Goal: Task Accomplishment & Management: Use online tool/utility

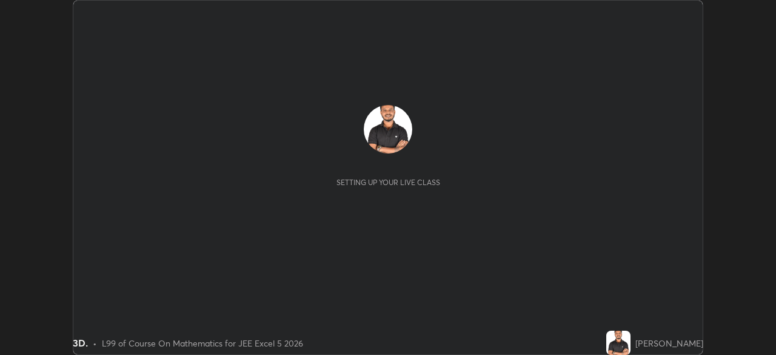
scroll to position [355, 775]
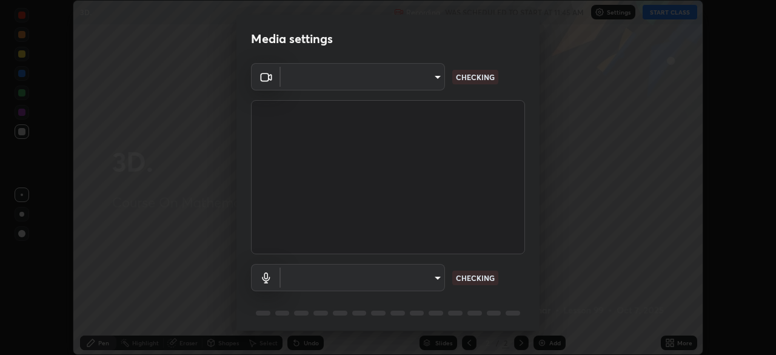
type input "05e465ff83a2709560b00517cc20afcec0d8c6759013130505a18faaf77a7109"
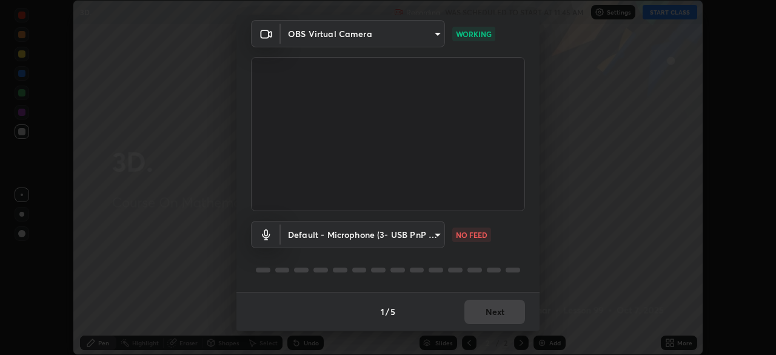
click at [433, 245] on body "Erase all 3D. Recording WAS SCHEDULED TO START AT 11:45 AM Settings START CLASS…" at bounding box center [388, 177] width 776 height 355
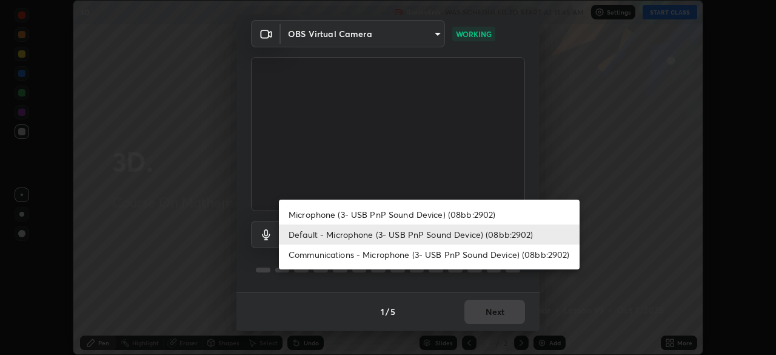
click at [415, 215] on li "Microphone (3- USB PnP Sound Device) (08bb:2902)" at bounding box center [429, 214] width 301 height 20
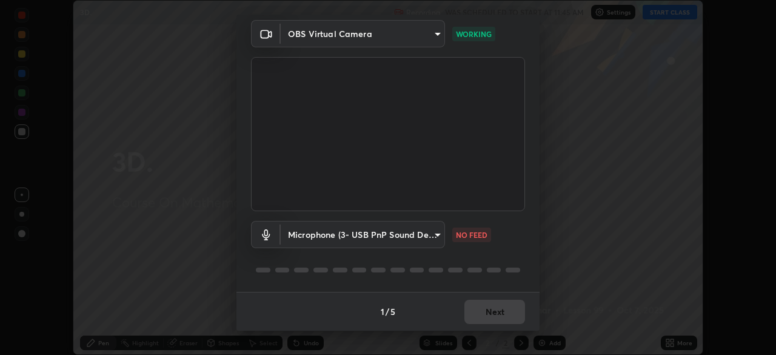
type input "cbf9db0ad58b7fdce74301e9aa7c48186f63d8c2a050b9c2f0b82f6ad61462d4"
click at [477, 308] on button "Next" at bounding box center [494, 311] width 61 height 24
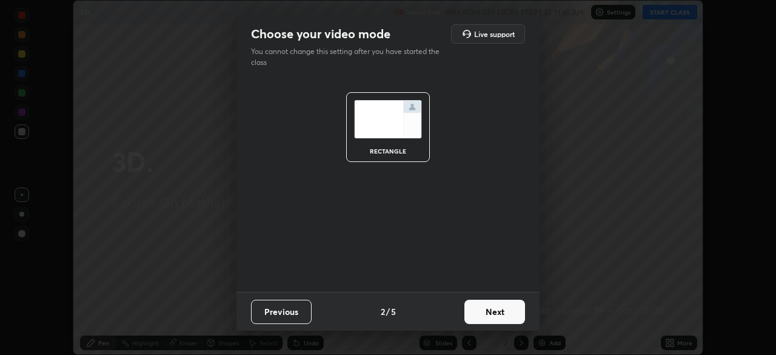
click at [488, 310] on button "Next" at bounding box center [494, 311] width 61 height 24
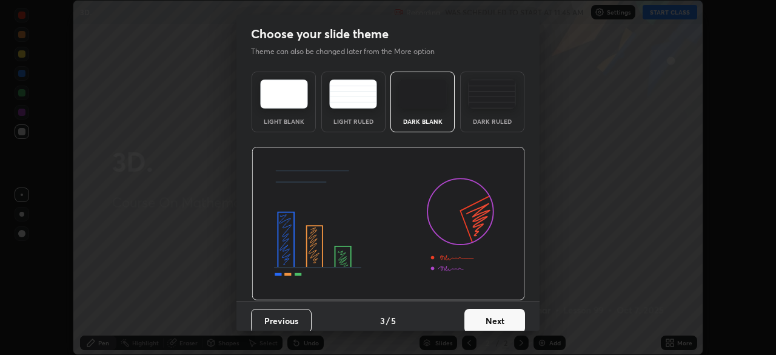
click at [488, 310] on button "Next" at bounding box center [494, 320] width 61 height 24
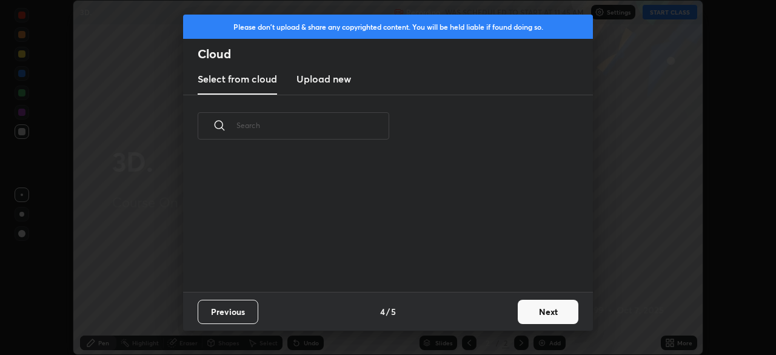
click at [493, 314] on div "Previous 4 / 5 Next" at bounding box center [388, 311] width 410 height 39
click at [495, 317] on div "Previous 4 / 5 Next" at bounding box center [388, 311] width 410 height 39
click at [543, 315] on button "Next" at bounding box center [548, 311] width 61 height 24
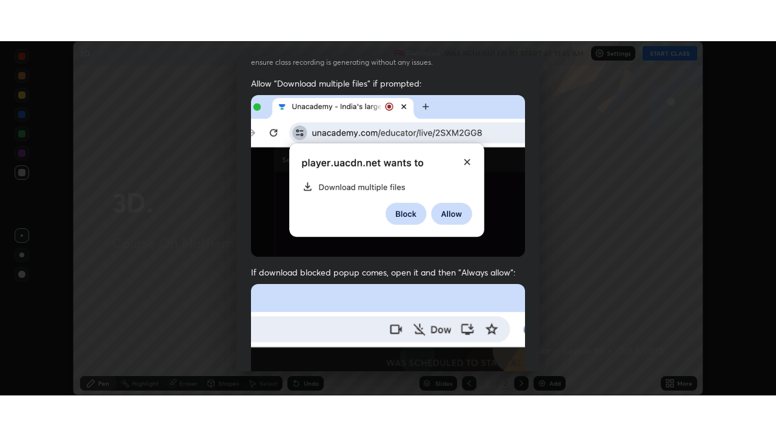
scroll to position [290, 0]
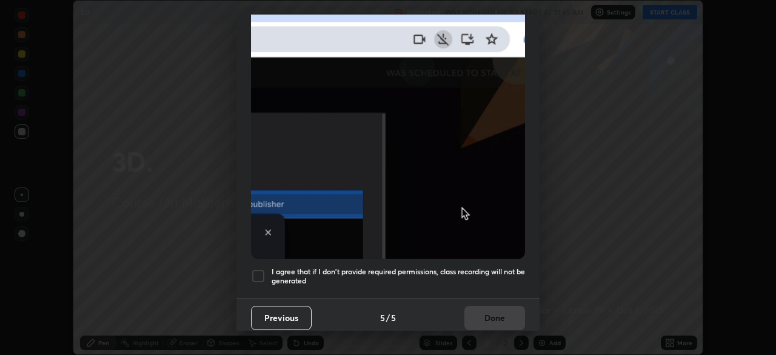
click at [252, 270] on div at bounding box center [258, 275] width 15 height 15
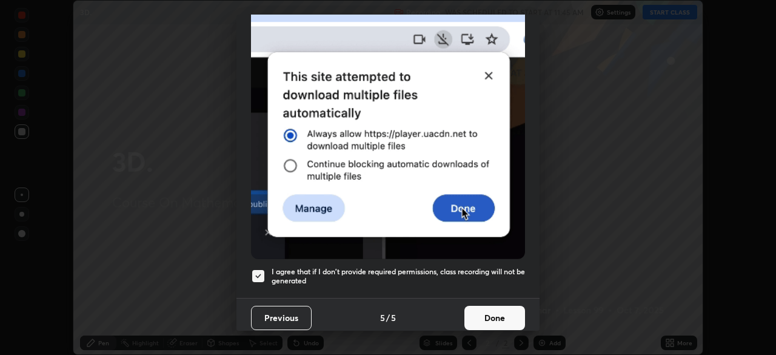
click at [485, 313] on button "Done" at bounding box center [494, 317] width 61 height 24
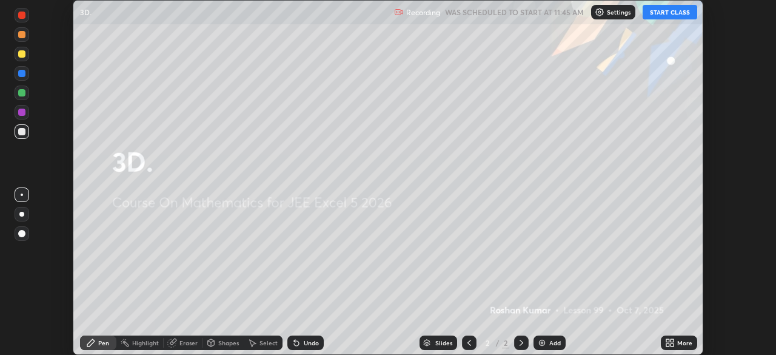
click at [668, 14] on button "START CLASS" at bounding box center [669, 12] width 55 height 15
click at [672, 340] on icon at bounding box center [671, 340] width 3 height 3
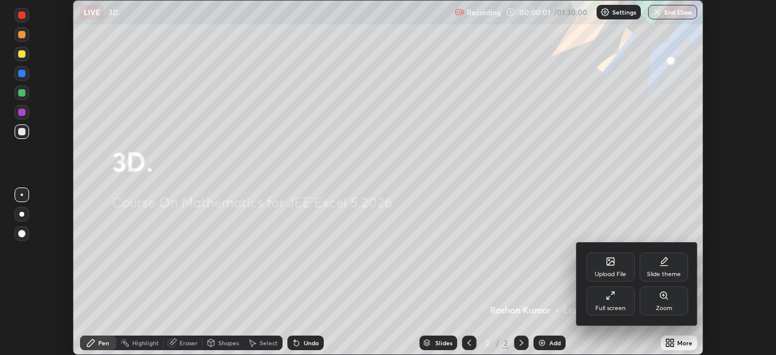
click at [678, 348] on div at bounding box center [388, 177] width 776 height 355
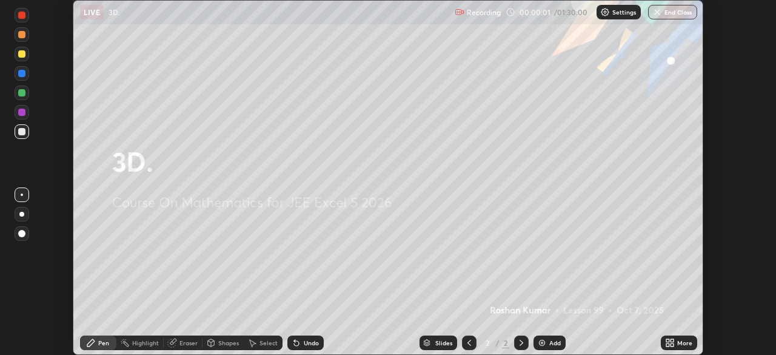
click at [673, 337] on div "More" at bounding box center [679, 342] width 36 height 15
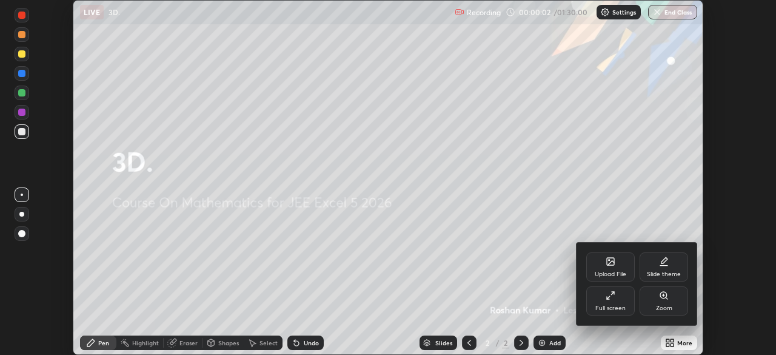
click at [618, 302] on div "Full screen" at bounding box center [610, 300] width 48 height 29
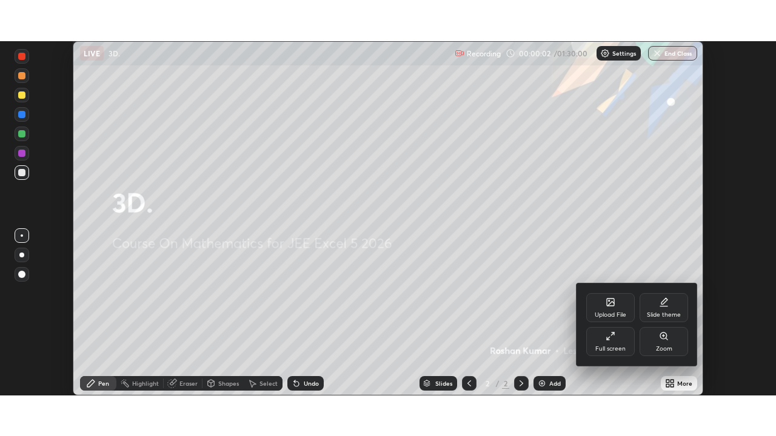
scroll to position [436, 776]
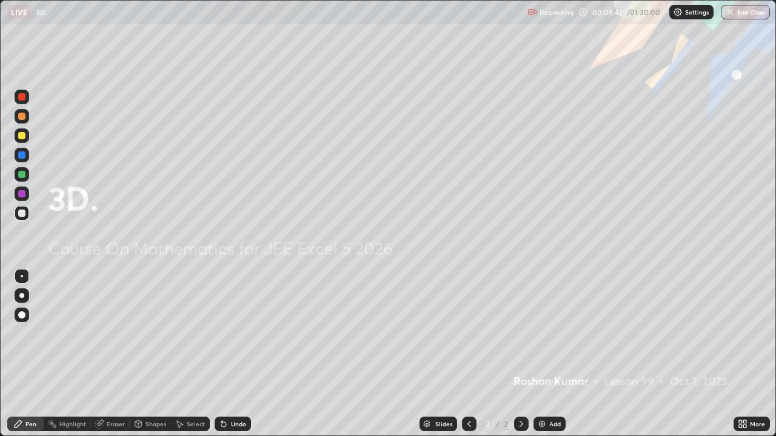
click at [541, 354] on img at bounding box center [542, 424] width 10 height 10
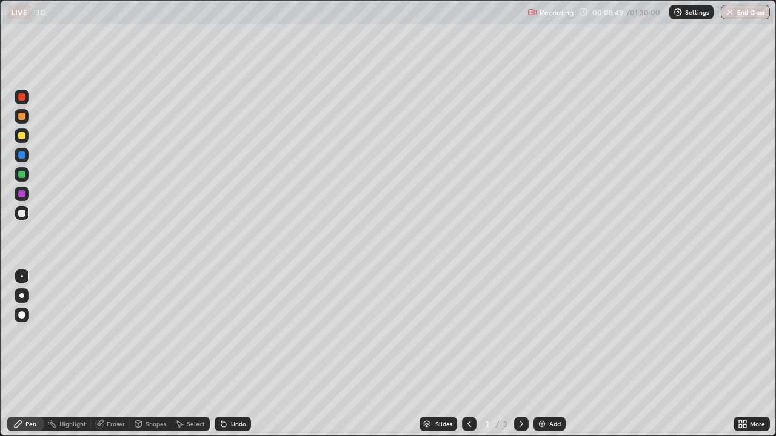
click at [21, 317] on div at bounding box center [21, 315] width 7 height 7
click at [21, 118] on div at bounding box center [21, 116] width 7 height 7
click at [22, 216] on div at bounding box center [21, 213] width 7 height 7
click at [25, 194] on div at bounding box center [21, 193] width 7 height 7
click at [21, 118] on div at bounding box center [21, 116] width 7 height 7
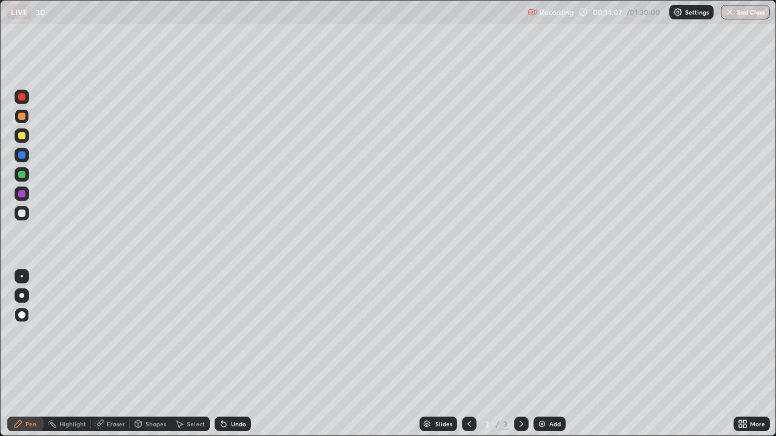
click at [23, 158] on div at bounding box center [21, 155] width 7 height 7
click at [541, 354] on img at bounding box center [542, 424] width 10 height 10
click at [22, 137] on div at bounding box center [21, 135] width 7 height 7
click at [21, 178] on div at bounding box center [21, 174] width 7 height 7
click at [22, 197] on div at bounding box center [21, 193] width 7 height 7
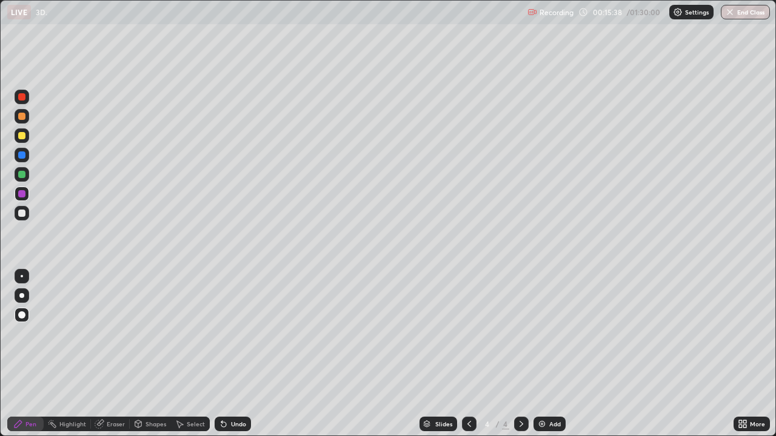
click at [23, 158] on div at bounding box center [21, 155] width 7 height 7
click at [23, 138] on div at bounding box center [21, 135] width 7 height 7
click at [539, 354] on img at bounding box center [542, 424] width 10 height 10
click at [21, 157] on div at bounding box center [21, 155] width 7 height 7
click at [19, 175] on div at bounding box center [21, 174] width 7 height 7
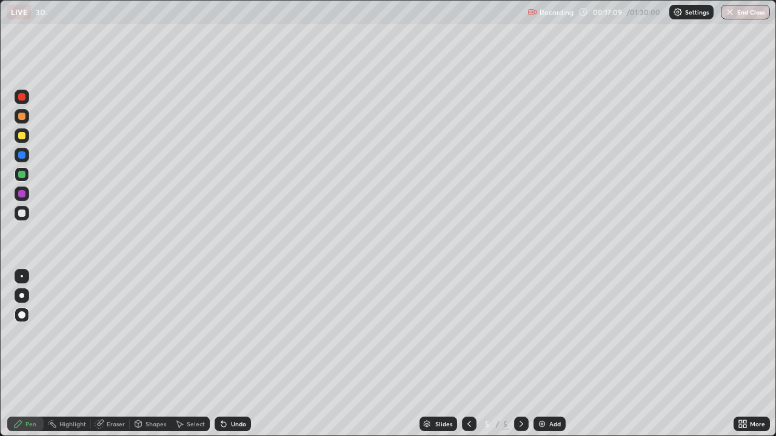
click at [469, 354] on icon at bounding box center [469, 424] width 4 height 6
click at [468, 354] on icon at bounding box center [469, 424] width 10 height 10
click at [22, 215] on div at bounding box center [21, 213] width 7 height 7
click at [24, 100] on div at bounding box center [22, 97] width 15 height 15
click at [21, 137] on div at bounding box center [21, 135] width 7 height 7
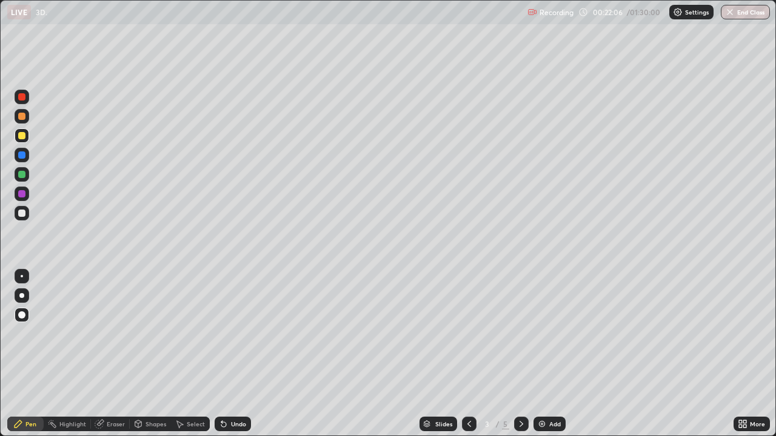
click at [24, 215] on div at bounding box center [21, 213] width 7 height 7
click at [20, 193] on div at bounding box center [21, 193] width 7 height 7
click at [660, 354] on div "Slides 3 / 5 Add" at bounding box center [492, 424] width 482 height 24
click at [661, 354] on div "Slides 3 / 5 Add" at bounding box center [492, 424] width 482 height 24
click at [21, 138] on div at bounding box center [21, 135] width 7 height 7
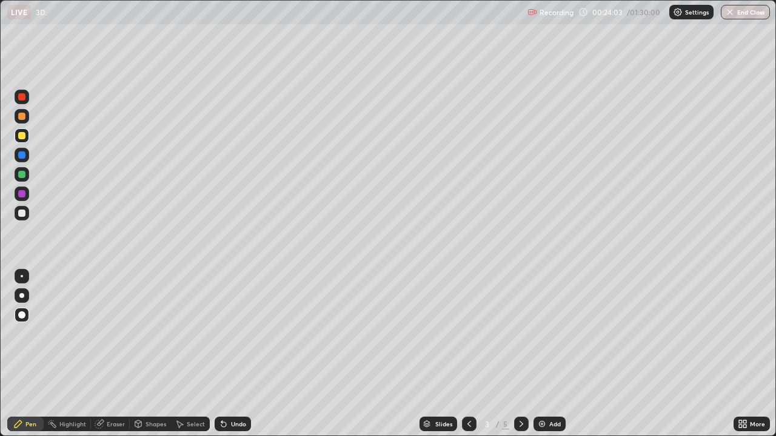
click at [24, 214] on div at bounding box center [21, 213] width 7 height 7
click at [693, 354] on div "Slides 3 / 5 Add" at bounding box center [492, 424] width 482 height 24
click at [698, 354] on div "Slides 3 / 5 Add" at bounding box center [492, 424] width 482 height 24
click at [519, 354] on icon at bounding box center [521, 424] width 10 height 10
click at [520, 354] on icon at bounding box center [521, 424] width 4 height 6
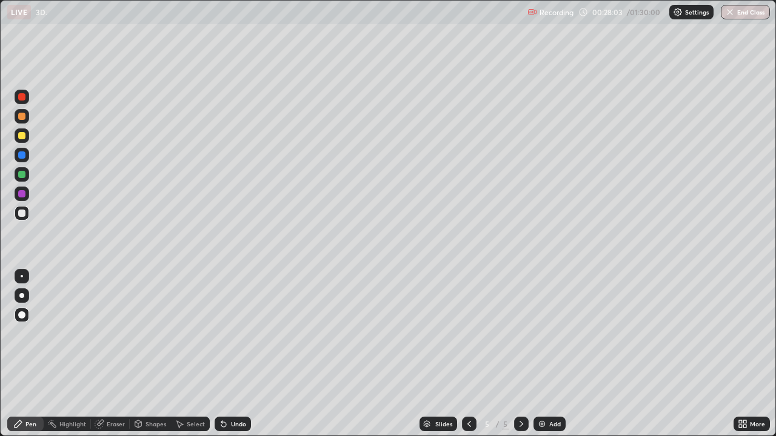
click at [21, 194] on div at bounding box center [21, 193] width 7 height 7
click at [113, 354] on div "Eraser" at bounding box center [116, 424] width 18 height 6
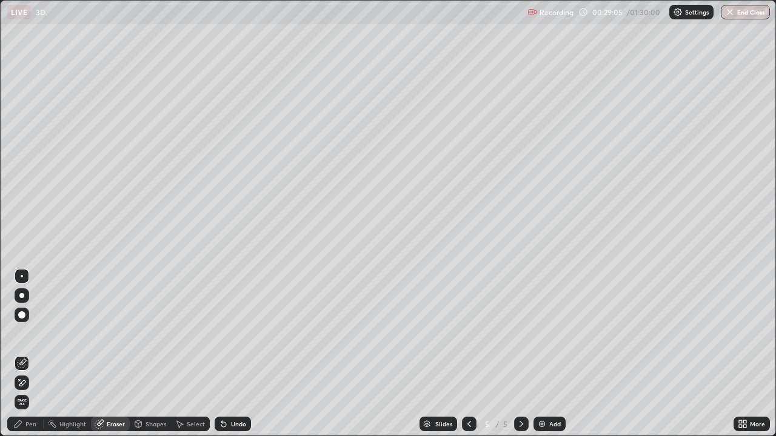
click at [35, 354] on div "Pen" at bounding box center [30, 424] width 11 height 6
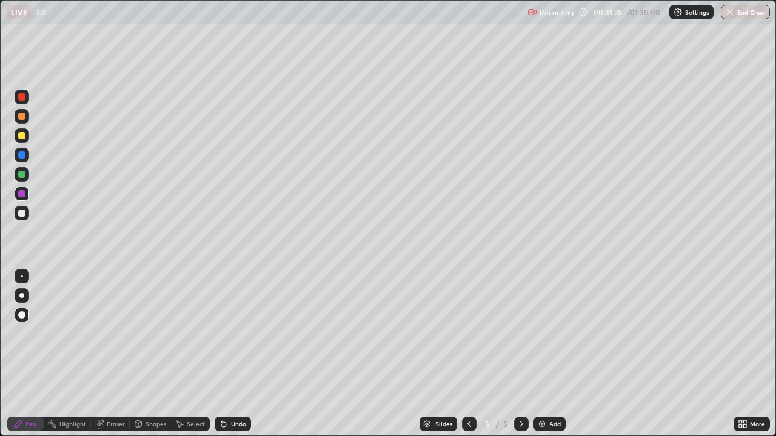
click at [543, 354] on img at bounding box center [542, 424] width 10 height 10
click at [22, 136] on div at bounding box center [21, 135] width 7 height 7
click at [24, 176] on div at bounding box center [21, 174] width 7 height 7
click at [466, 354] on icon at bounding box center [469, 424] width 10 height 10
click at [23, 215] on div at bounding box center [21, 213] width 7 height 7
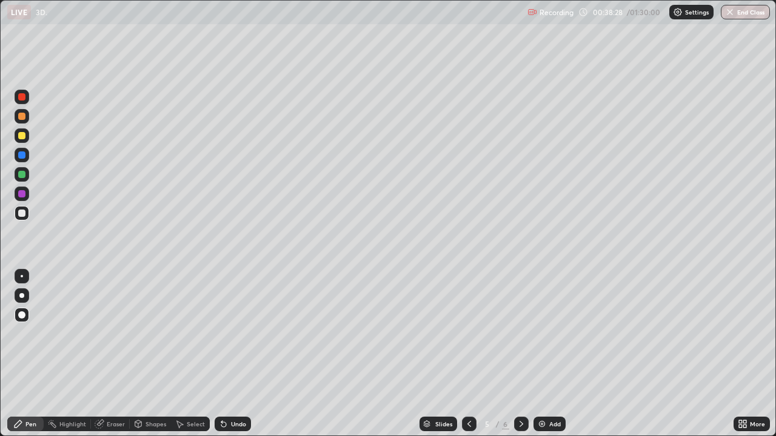
click at [22, 158] on div at bounding box center [21, 155] width 7 height 7
click at [22, 176] on div at bounding box center [21, 174] width 7 height 7
click at [19, 119] on div at bounding box center [21, 116] width 7 height 7
click at [519, 354] on icon at bounding box center [521, 424] width 10 height 10
click at [22, 194] on div at bounding box center [21, 193] width 7 height 7
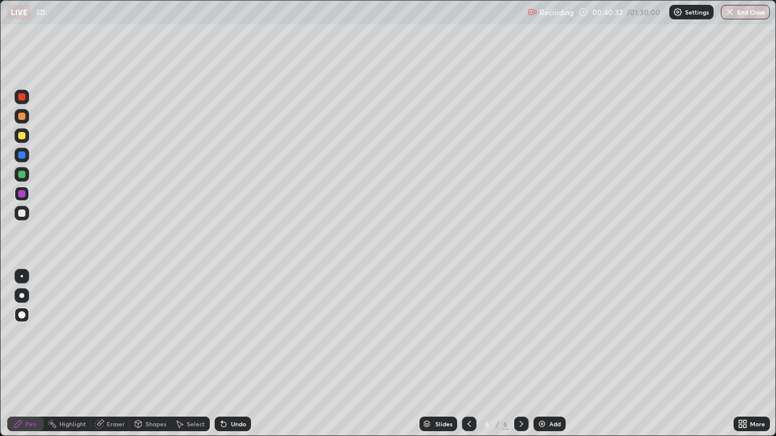
click at [22, 155] on div at bounding box center [21, 155] width 7 height 7
click at [24, 215] on div at bounding box center [21, 213] width 7 height 7
click at [22, 175] on div at bounding box center [21, 174] width 7 height 7
click at [20, 158] on div at bounding box center [21, 155] width 7 height 7
click at [22, 136] on div at bounding box center [21, 135] width 7 height 7
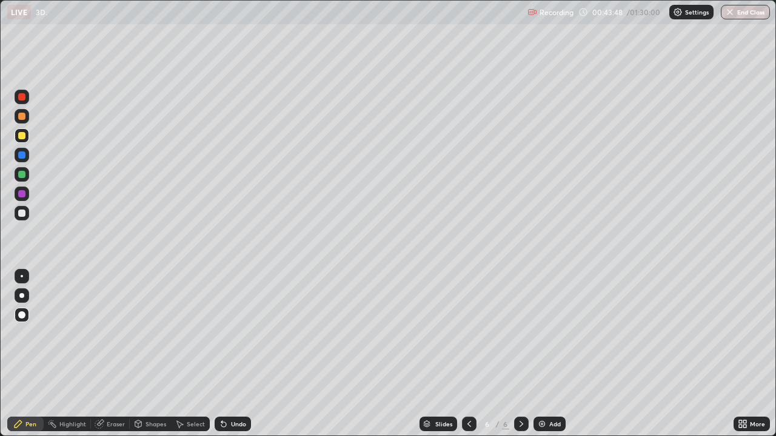
click at [22, 98] on div at bounding box center [21, 96] width 7 height 7
click at [540, 354] on img at bounding box center [542, 424] width 10 height 10
click at [22, 213] on div at bounding box center [21, 213] width 7 height 7
click at [22, 158] on div at bounding box center [21, 155] width 7 height 7
click at [20, 137] on div at bounding box center [21, 135] width 7 height 7
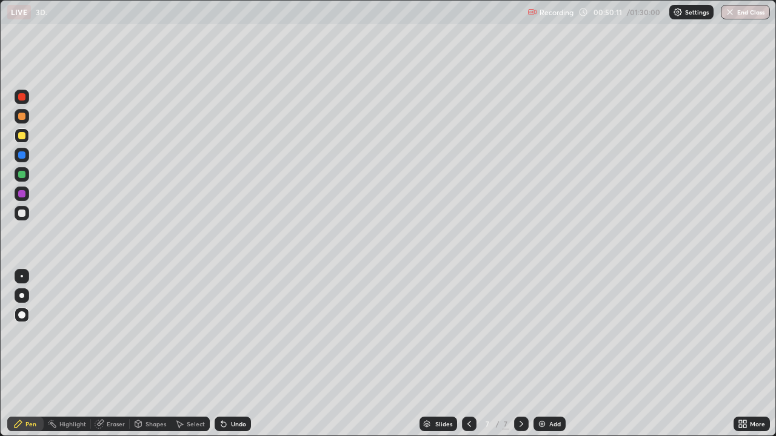
click at [22, 176] on div at bounding box center [21, 174] width 7 height 7
click at [23, 99] on div at bounding box center [21, 96] width 7 height 7
click at [22, 196] on div at bounding box center [21, 193] width 7 height 7
click at [115, 354] on div "Eraser" at bounding box center [116, 424] width 18 height 6
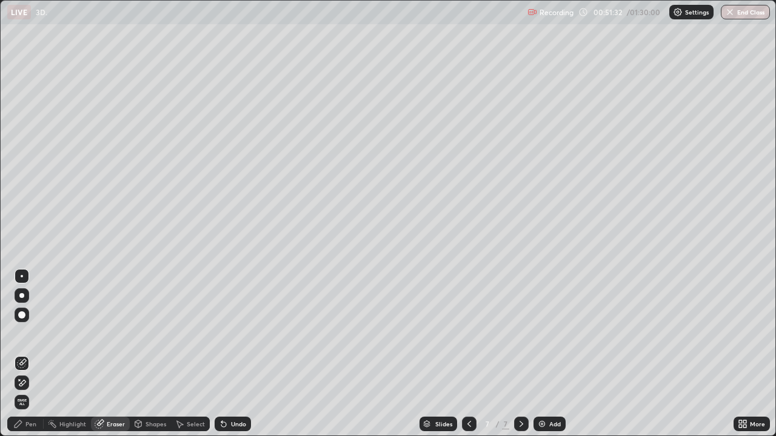
click at [33, 354] on div "Pen" at bounding box center [30, 424] width 11 height 6
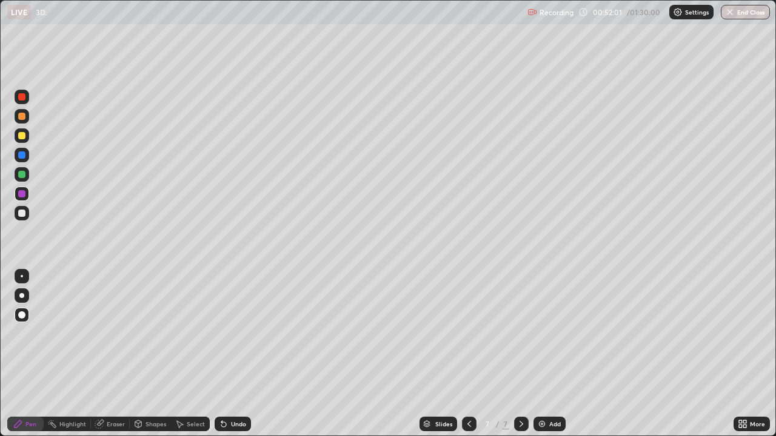
click at [119, 354] on div "Eraser" at bounding box center [116, 424] width 18 height 6
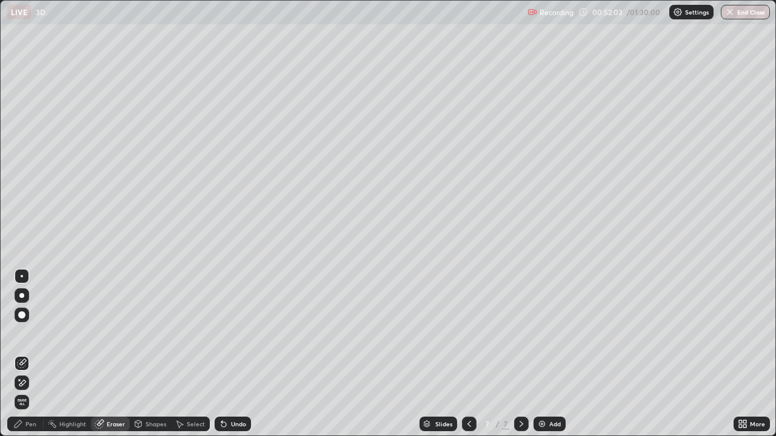
click at [34, 354] on div "Pen" at bounding box center [30, 424] width 11 height 6
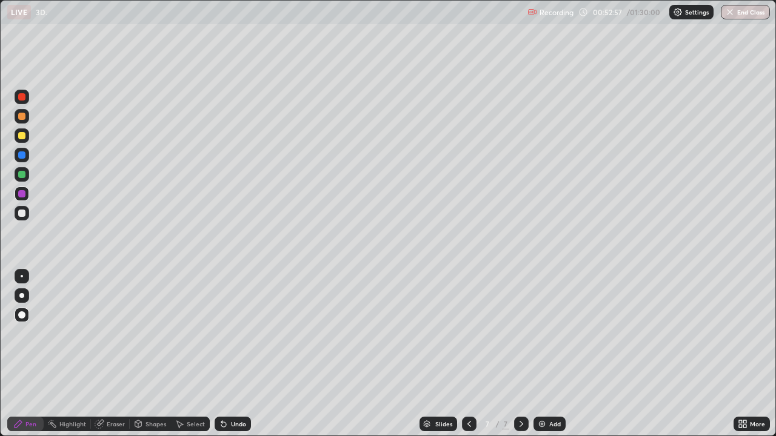
click at [19, 157] on div at bounding box center [21, 155] width 7 height 7
click at [22, 100] on div at bounding box center [21, 96] width 7 height 7
click at [541, 354] on img at bounding box center [542, 424] width 10 height 10
click at [21, 156] on div at bounding box center [21, 155] width 7 height 7
click at [22, 177] on div at bounding box center [21, 174] width 7 height 7
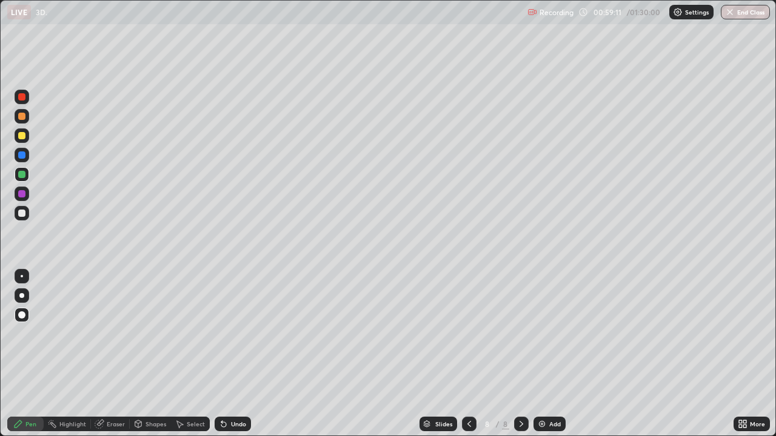
click at [115, 354] on div "Eraser" at bounding box center [116, 424] width 18 height 6
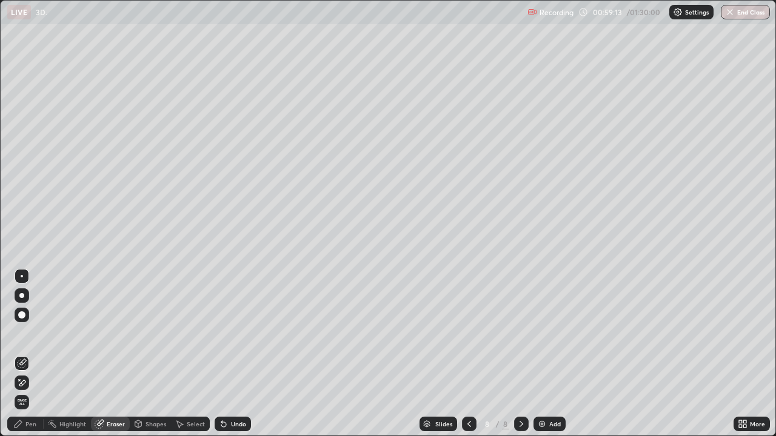
click at [36, 354] on div "Pen" at bounding box center [25, 424] width 36 height 15
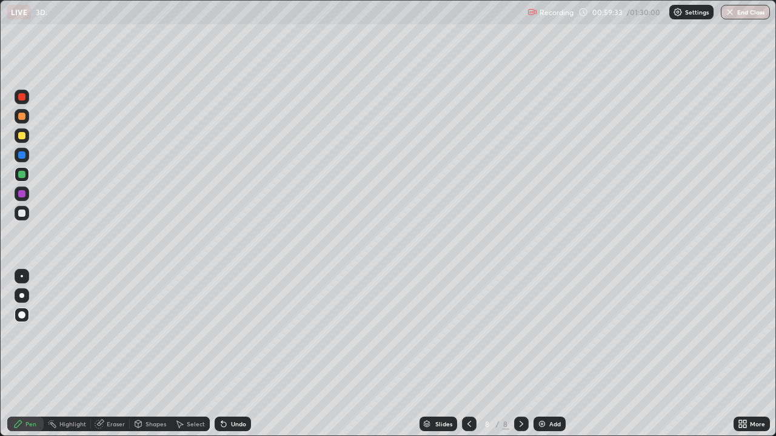
click at [24, 195] on div at bounding box center [21, 193] width 7 height 7
click at [22, 175] on div at bounding box center [21, 174] width 7 height 7
click at [22, 195] on div at bounding box center [21, 193] width 7 height 7
click at [24, 216] on div at bounding box center [21, 213] width 7 height 7
click at [538, 354] on img at bounding box center [542, 424] width 10 height 10
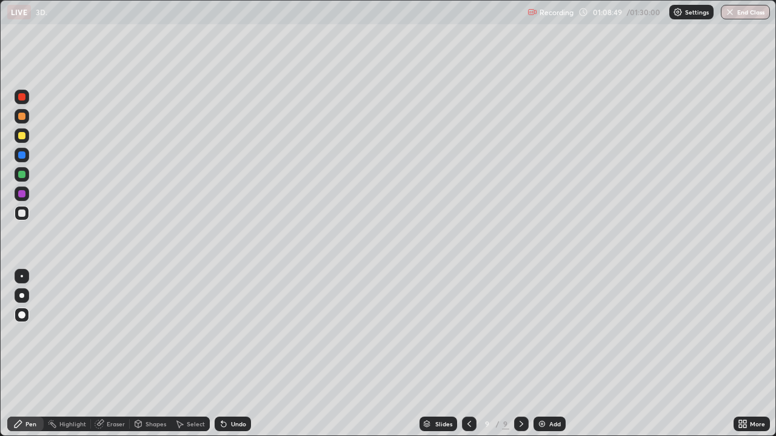
click at [22, 98] on div at bounding box center [21, 96] width 7 height 7
click at [19, 176] on div at bounding box center [21, 174] width 7 height 7
click at [22, 138] on div at bounding box center [21, 135] width 7 height 7
click at [23, 195] on div at bounding box center [21, 193] width 7 height 7
click at [23, 214] on div at bounding box center [21, 213] width 7 height 7
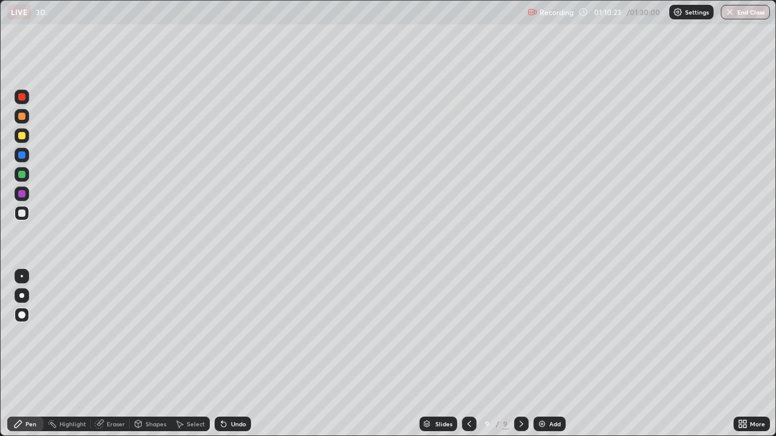
click at [22, 176] on div at bounding box center [21, 174] width 7 height 7
click at [22, 136] on div at bounding box center [21, 135] width 7 height 7
click at [22, 98] on div at bounding box center [21, 96] width 7 height 7
click at [22, 156] on div at bounding box center [21, 155] width 7 height 7
click at [539, 354] on img at bounding box center [542, 424] width 10 height 10
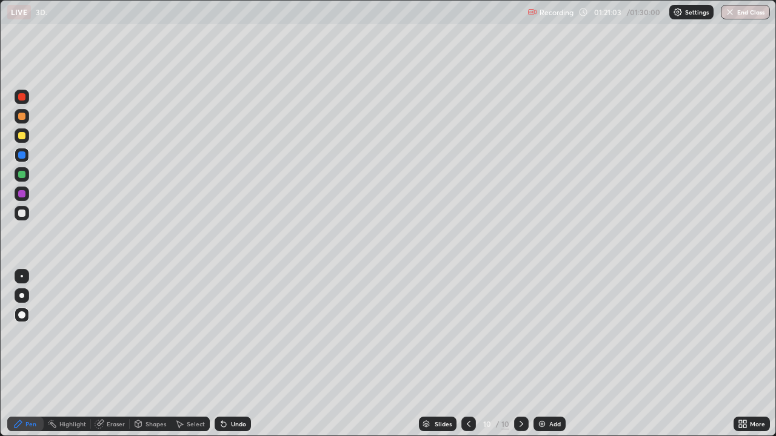
click at [23, 197] on div at bounding box center [21, 193] width 7 height 7
click at [24, 215] on div at bounding box center [21, 213] width 7 height 7
click at [122, 354] on div "Eraser" at bounding box center [116, 424] width 18 height 6
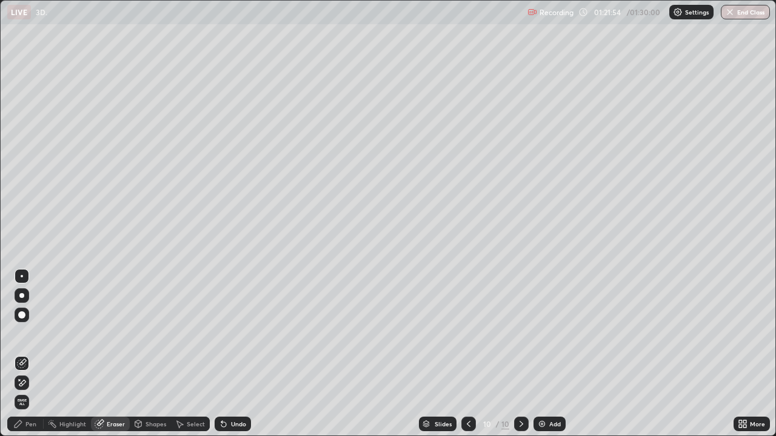
click at [33, 354] on div "Pen" at bounding box center [30, 424] width 11 height 6
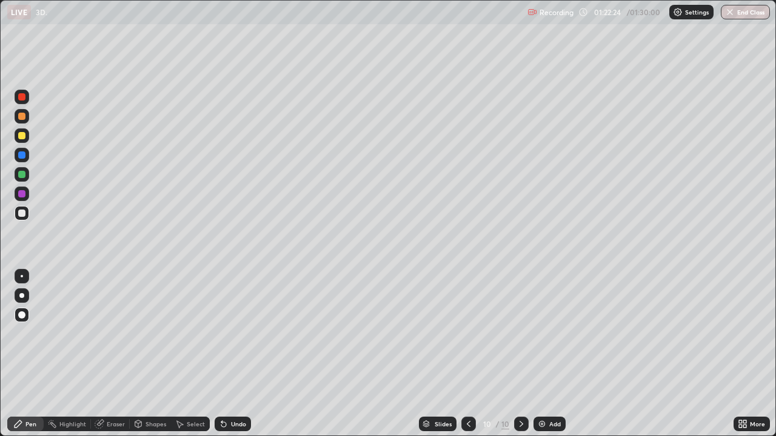
click at [24, 116] on div at bounding box center [21, 116] width 7 height 7
click at [738, 15] on button "End Class" at bounding box center [746, 12] width 48 height 15
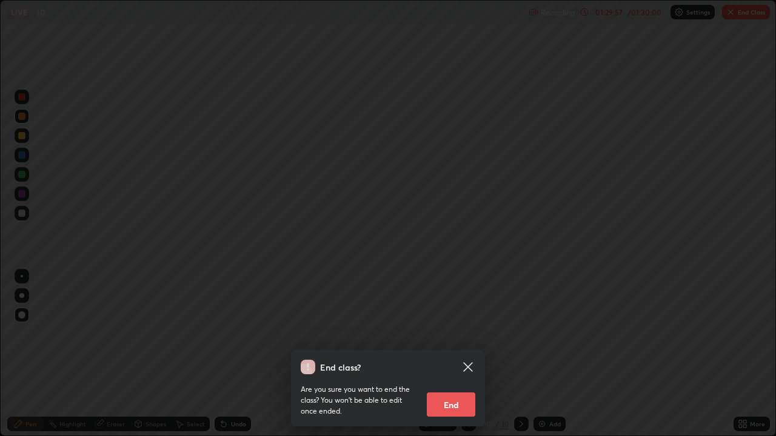
click at [464, 354] on button "End" at bounding box center [451, 405] width 48 height 24
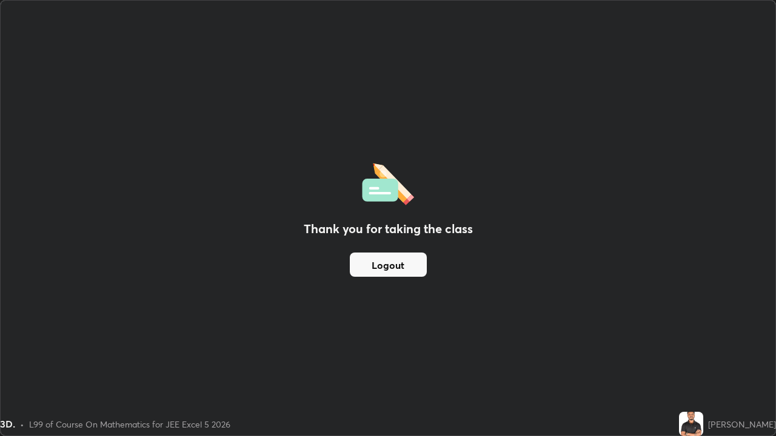
click at [392, 267] on button "Logout" at bounding box center [388, 265] width 77 height 24
